Goal: Transaction & Acquisition: Purchase product/service

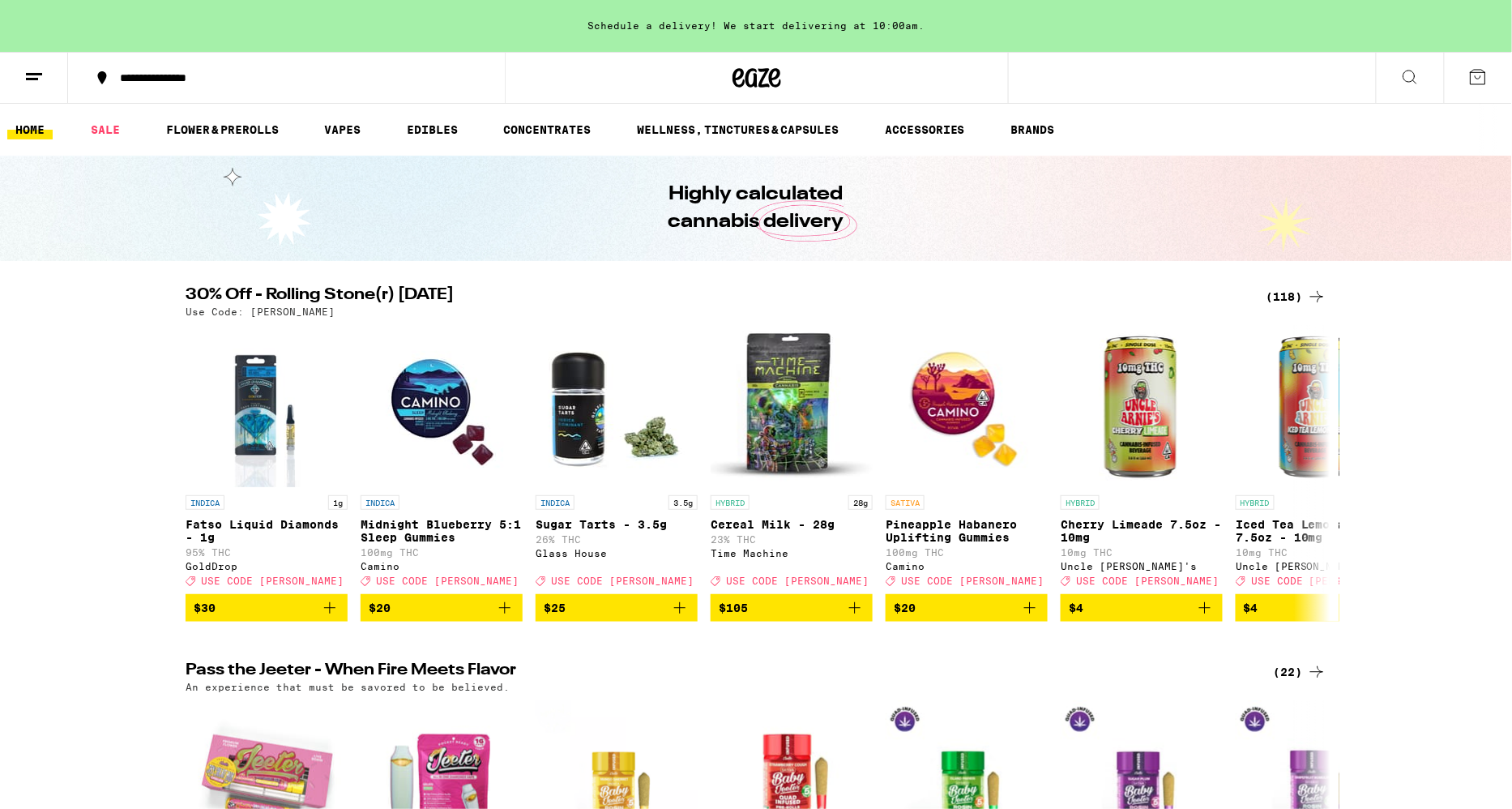
click at [1289, 295] on div "(118)" at bounding box center [1296, 296] width 60 height 19
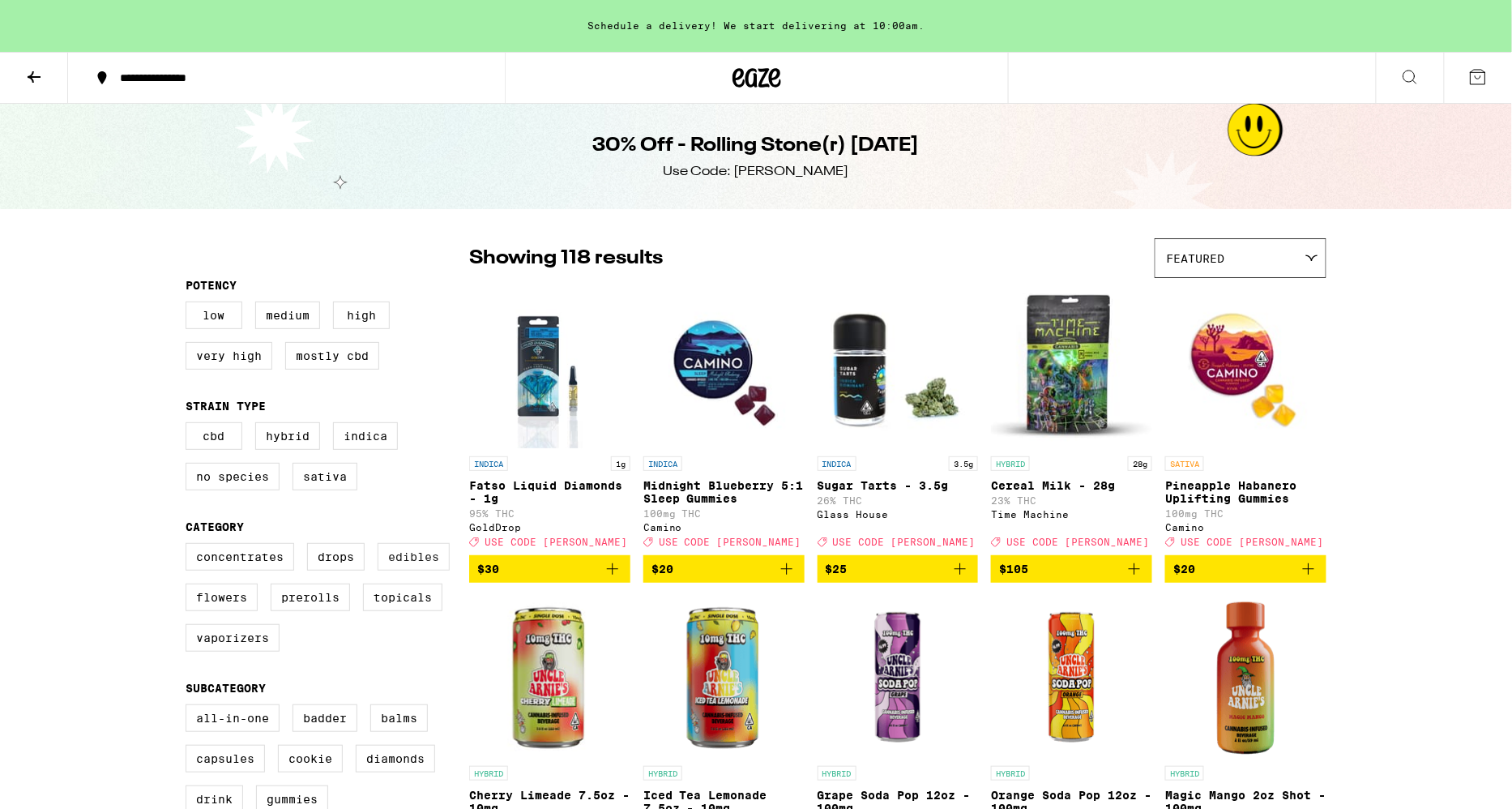
click at [394, 557] on label "Edibles" at bounding box center [413, 557] width 72 height 27
click at [190, 547] on input "Edibles" at bounding box center [189, 546] width 1 height 1
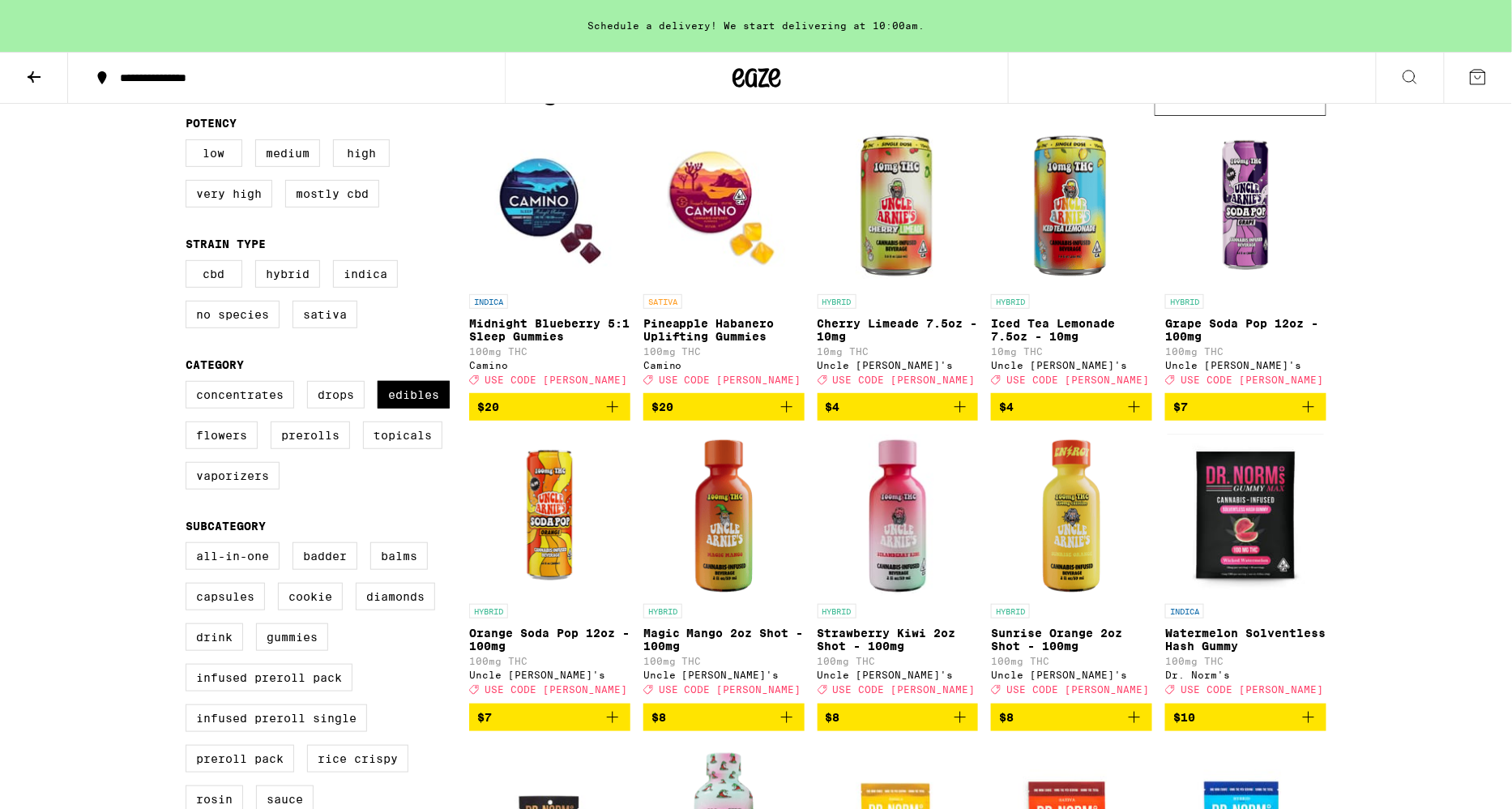
scroll to position [156, 0]
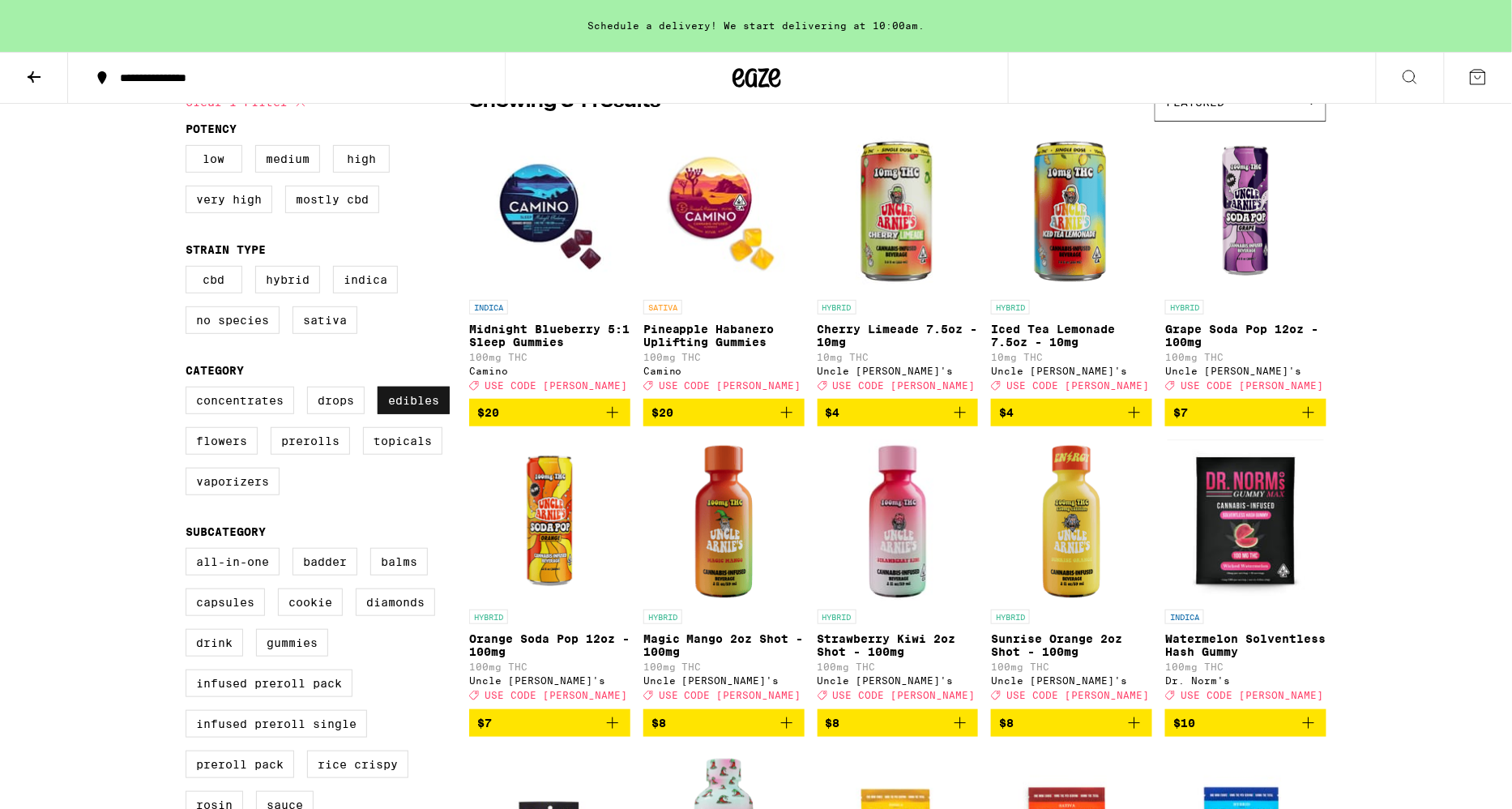
click at [398, 406] on label "Edibles" at bounding box center [413, 400] width 72 height 27
click at [190, 390] on input "Edibles" at bounding box center [189, 390] width 1 height 1
checkbox input "false"
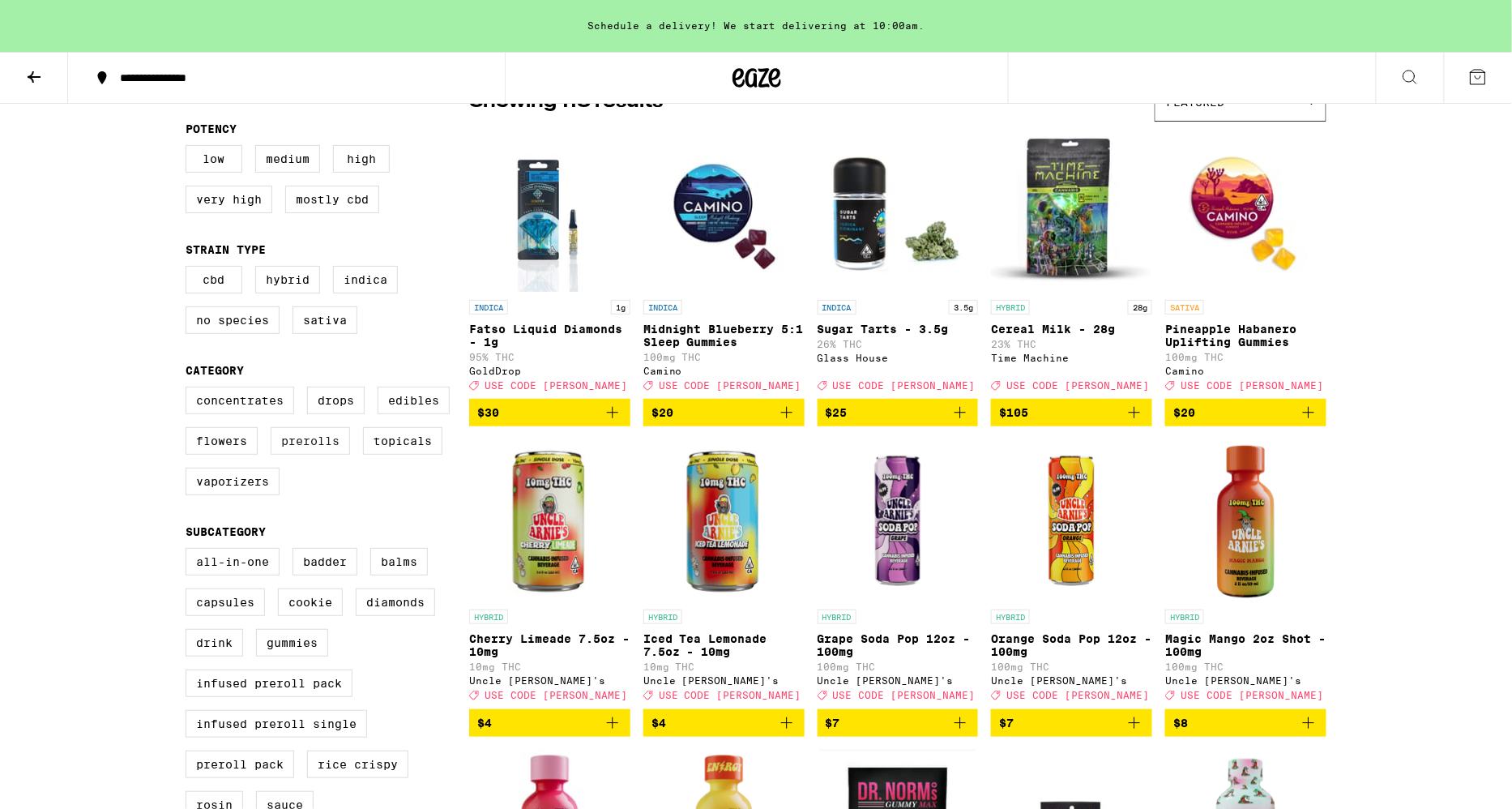
click at [322, 445] on label "Prerolls" at bounding box center [309, 440] width 79 height 27
click at [190, 390] on input "Prerolls" at bounding box center [189, 390] width 1 height 1
checkbox input "true"
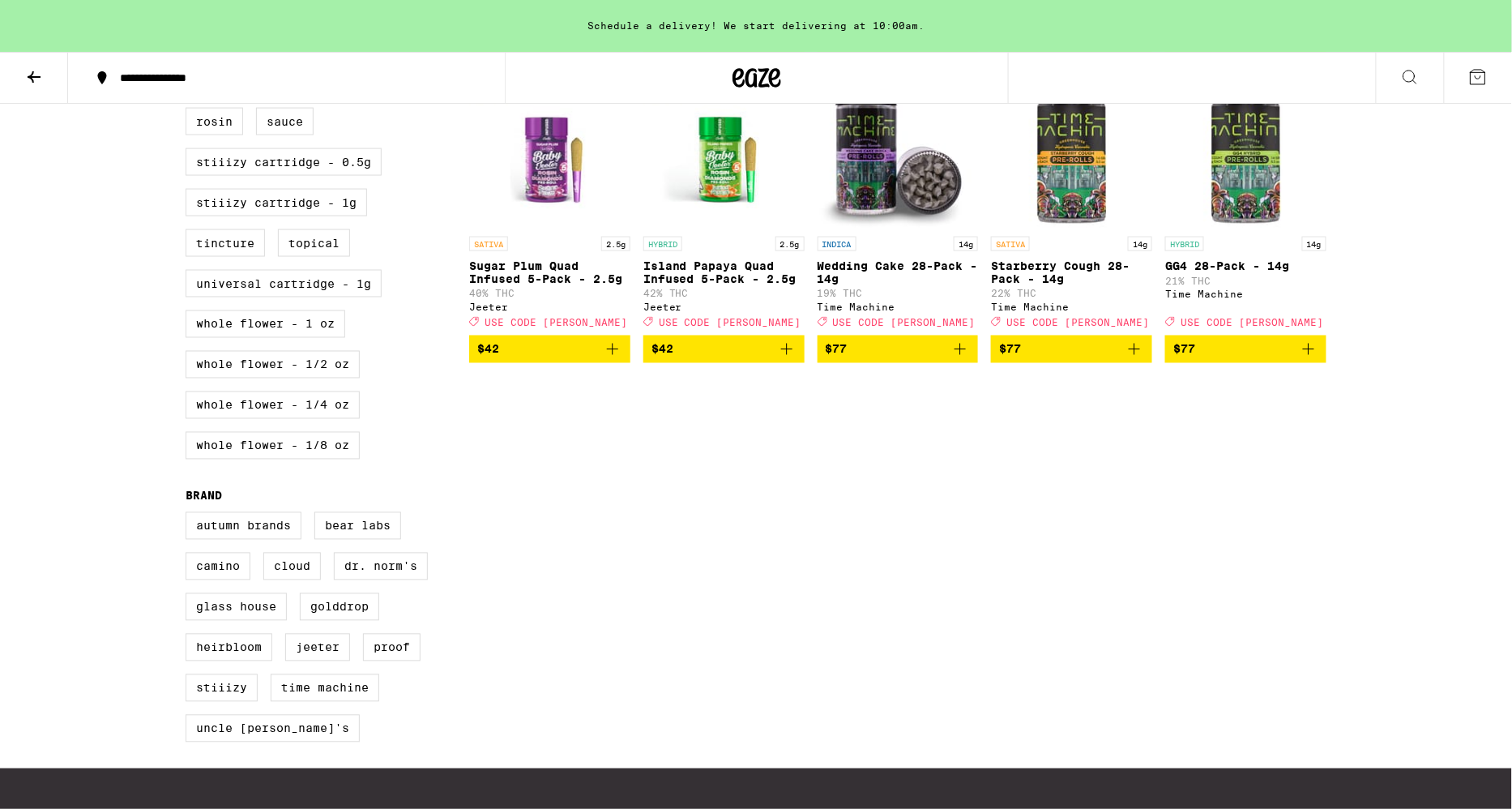
scroll to position [844, 0]
